Goal: Find specific page/section: Find specific page/section

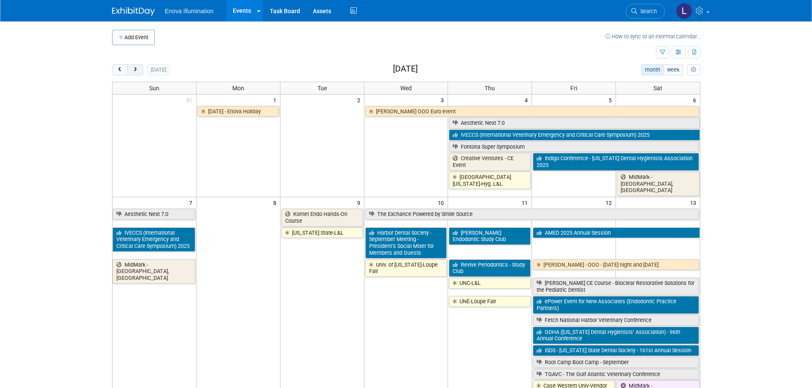
click at [132, 68] on span "next" at bounding box center [135, 70] width 6 height 6
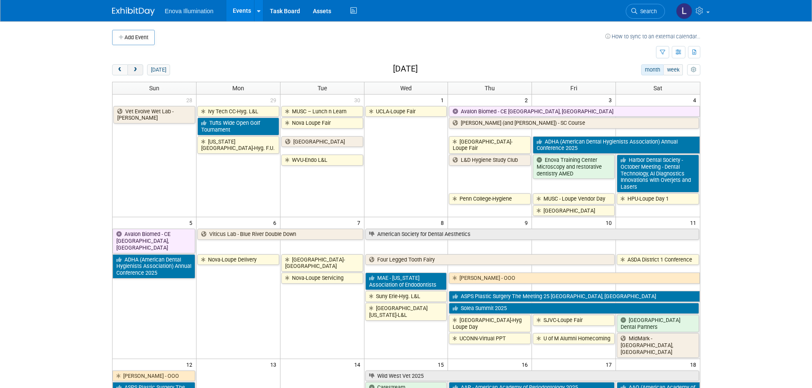
click at [132, 68] on span "next" at bounding box center [135, 70] width 6 height 6
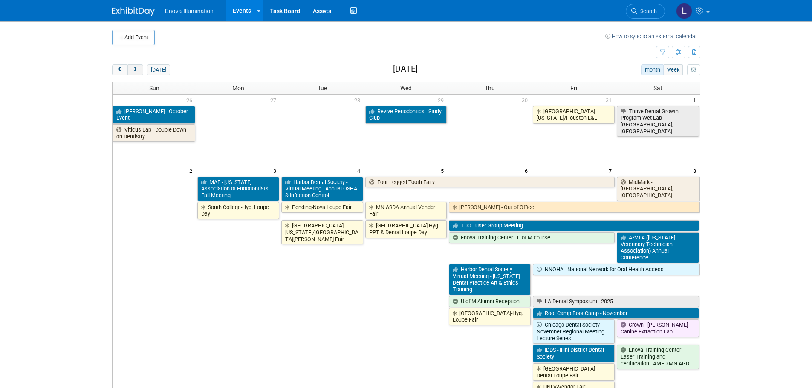
click at [132, 68] on span "next" at bounding box center [135, 70] width 6 height 6
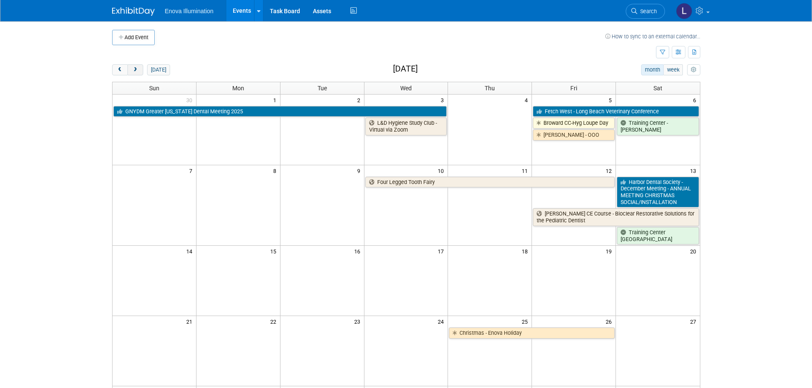
click at [132, 68] on span "next" at bounding box center [135, 70] width 6 height 6
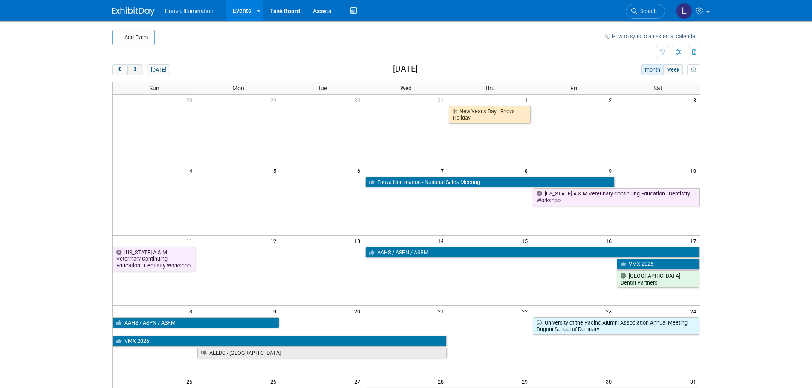
click at [132, 68] on span "next" at bounding box center [135, 70] width 6 height 6
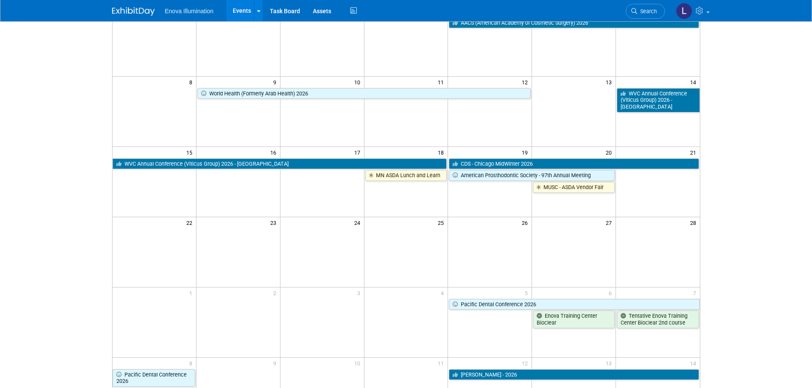
scroll to position [85, 0]
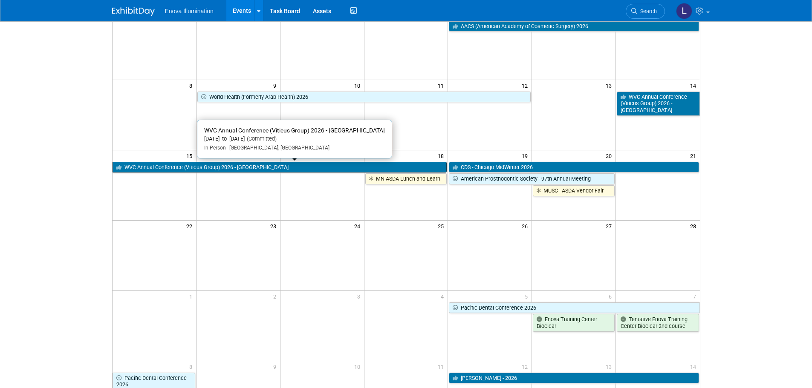
click at [271, 165] on link "WVC Annual Conference (Viticus Group) 2026 - [GEOGRAPHIC_DATA]" at bounding box center [279, 167] width 334 height 11
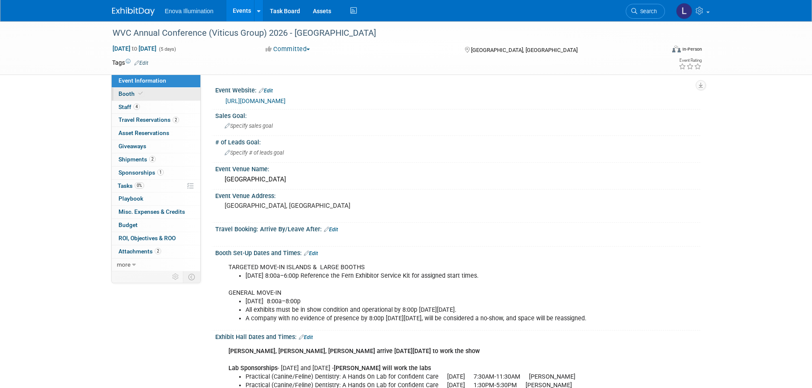
click at [146, 95] on link "Booth" at bounding box center [156, 94] width 89 height 13
